Goal: Navigation & Orientation: Go to known website

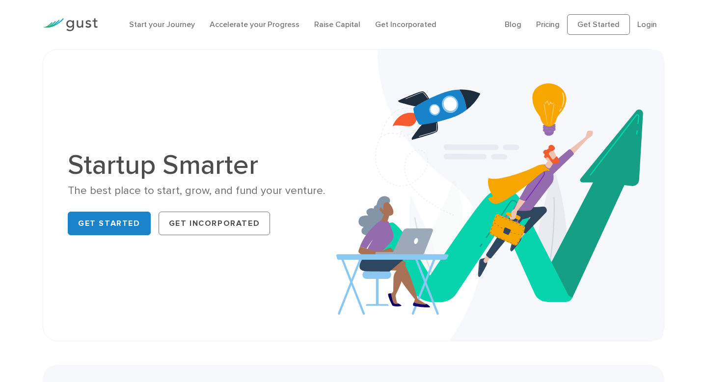
click at [53, 25] on img at bounding box center [70, 24] width 55 height 13
